Goal: Information Seeking & Learning: Learn about a topic

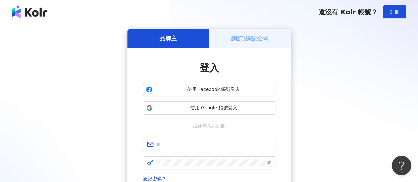
click at [326, 59] on div "品牌主 網紅/經紀公司 登入 使用 Facebook 帳號登入 使用 Google 帳號登入 或使用信箱註冊 忘記密碼？ 登入 還沒有 Kolr 帳號？ 立即…" at bounding box center [209, 131] width 402 height 204
click at [231, 105] on span "使用 Google 帳號登入" at bounding box center [213, 108] width 117 height 7
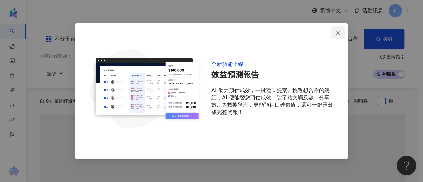
click at [341, 31] on span "Close" at bounding box center [338, 32] width 13 height 5
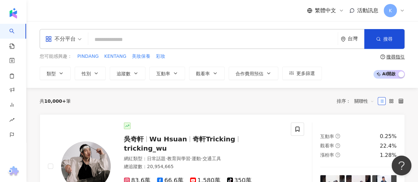
click at [189, 36] on input "search" at bounding box center [213, 39] width 244 height 13
click at [306, 37] on input "search" at bounding box center [213, 39] width 244 height 13
paste input "*****"
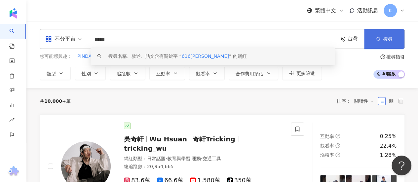
type input "*****"
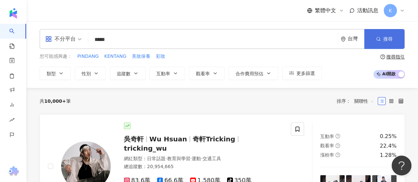
click at [391, 35] on button "搜尋" at bounding box center [384, 39] width 40 height 20
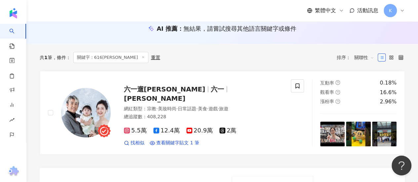
scroll to position [78, 0]
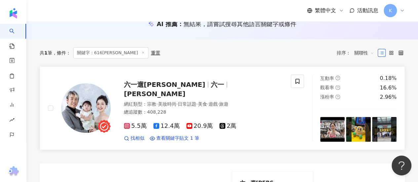
click at [142, 89] on span "六一遛[PERSON_NAME]" at bounding box center [164, 85] width 81 height 8
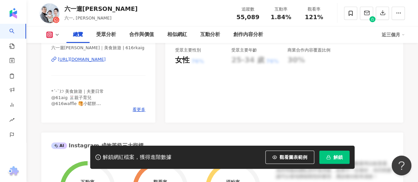
scroll to position [157, 0]
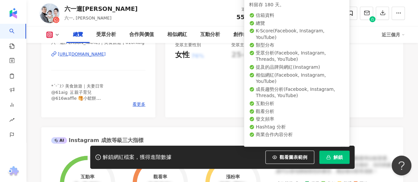
click at [334, 155] on span "解鎖" at bounding box center [338, 157] width 9 height 5
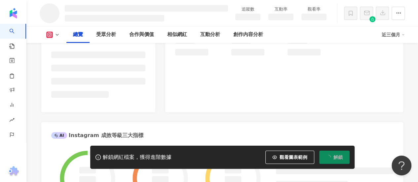
scroll to position [158, 0]
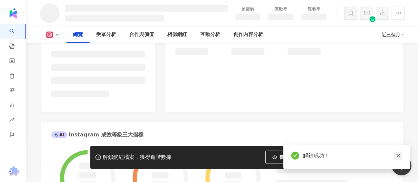
click at [398, 158] on icon "close" at bounding box center [398, 155] width 5 height 5
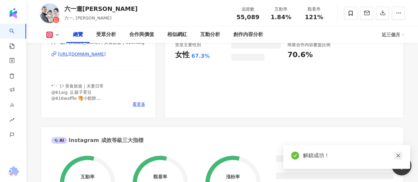
click at [399, 157] on icon "close" at bounding box center [398, 155] width 5 height 5
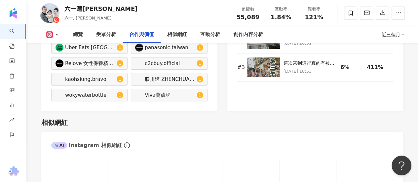
scroll to position [1025, 0]
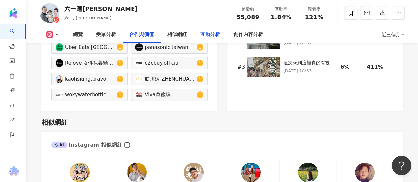
click at [213, 32] on div "互動分析" at bounding box center [210, 35] width 20 height 8
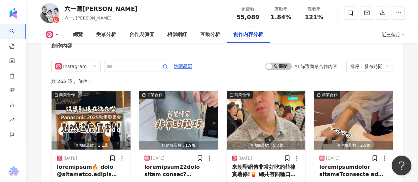
scroll to position [2061, 0]
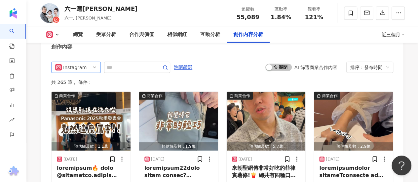
click at [86, 70] on span "Instagram" at bounding box center [76, 67] width 42 height 11
click at [192, 71] on span "進階篩選" at bounding box center [183, 67] width 19 height 11
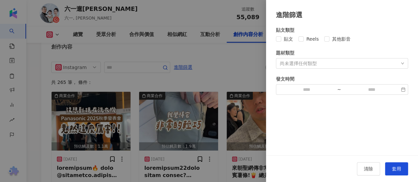
click at [309, 67] on div "尚未選擇任何類型" at bounding box center [342, 63] width 132 height 11
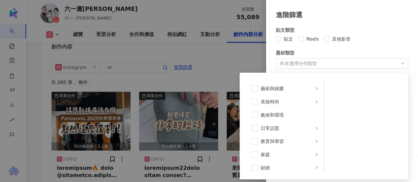
click at [331, 65] on div "尚未選擇任何類型 藝術與娛樂 美妝時尚 氣候和環境 日常話題 教育與學習 家庭 財經 美食 命理占卜 遊戲 法政社會 生活風格 影視娛樂 醫療與健康 寵物 攝…" at bounding box center [342, 63] width 132 height 11
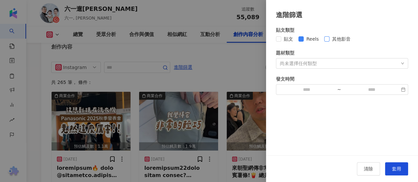
click at [332, 39] on span "其他影音" at bounding box center [342, 38] width 24 height 7
click at [297, 39] on div "貼文 Reels 其他影音" at bounding box center [342, 38] width 132 height 7
click at [399, 174] on button "套用" at bounding box center [396, 168] width 23 height 13
click at [398, 171] on span "套用" at bounding box center [396, 168] width 9 height 5
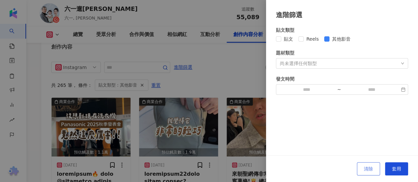
scroll to position [2053, 0]
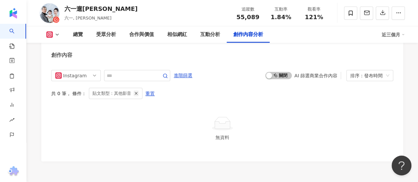
click at [135, 93] on icon "button" at bounding box center [136, 93] width 5 height 5
click at [133, 96] on div "Instagram all ig fb 不分平台 Instagram Facebook YouTube Threads 進階篩選 啟動 關閉 AI 篩選商業合…" at bounding box center [222, 111] width 342 height 82
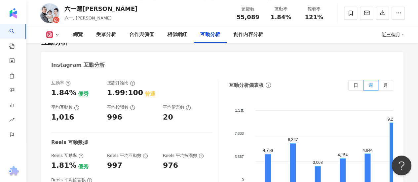
scroll to position [1340, 0]
